Goal: Submit feedback/report problem

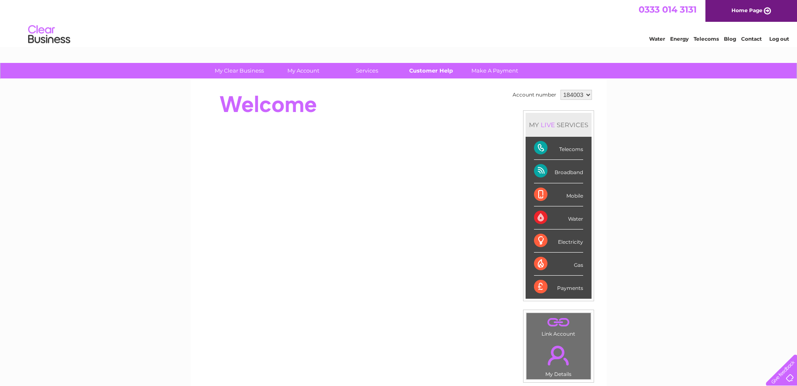
click at [428, 71] on link "Customer Help" at bounding box center [430, 71] width 69 height 16
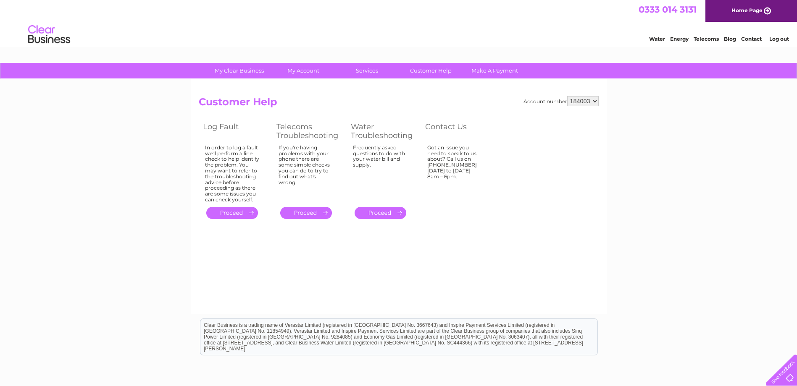
click at [588, 101] on select "184003" at bounding box center [582, 101] width 31 height 10
click at [593, 100] on select "184003" at bounding box center [582, 101] width 31 height 10
click at [315, 215] on link "." at bounding box center [306, 213] width 52 height 12
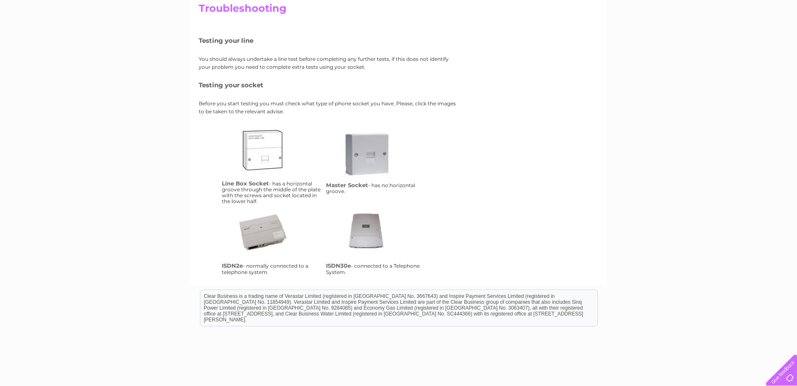
scroll to position [17, 0]
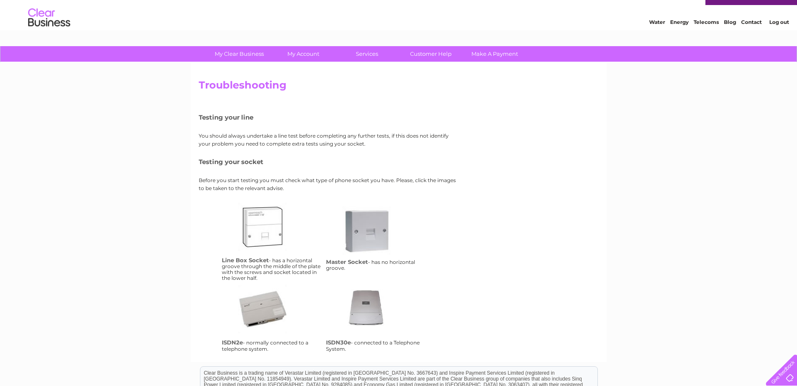
click at [274, 233] on link "lbs" at bounding box center [271, 236] width 67 height 67
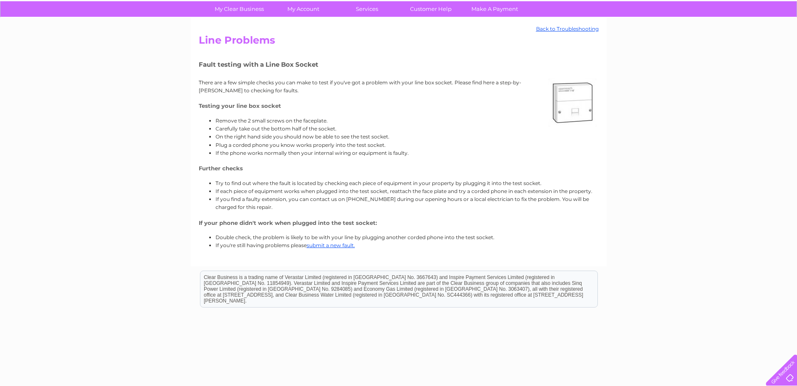
scroll to position [84, 0]
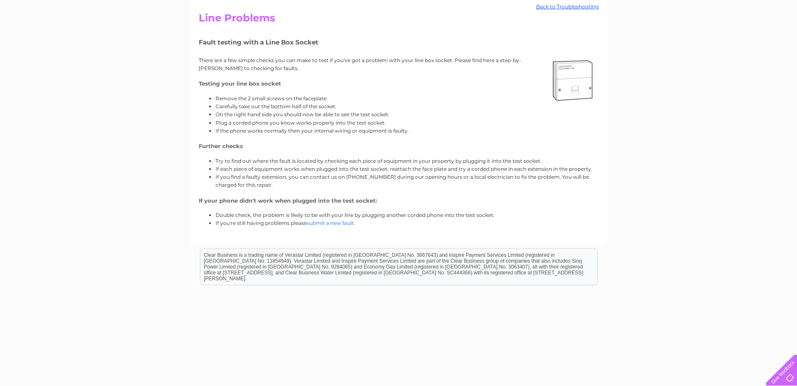
click at [328, 223] on link "submit a new fault." at bounding box center [331, 223] width 48 height 6
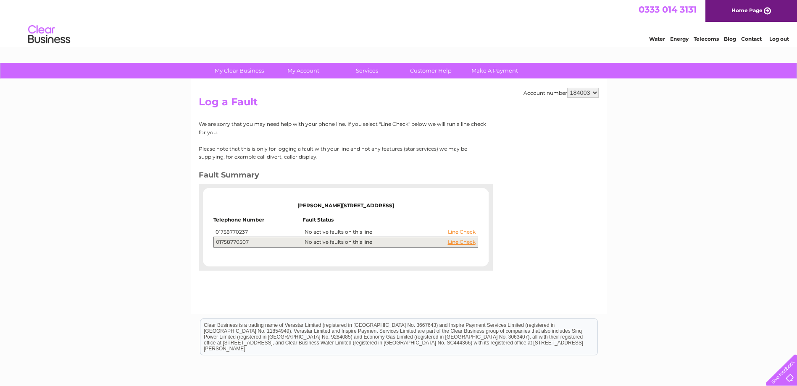
click at [466, 233] on link "Line Check" at bounding box center [462, 232] width 28 height 6
